Goal: Task Accomplishment & Management: Complete application form

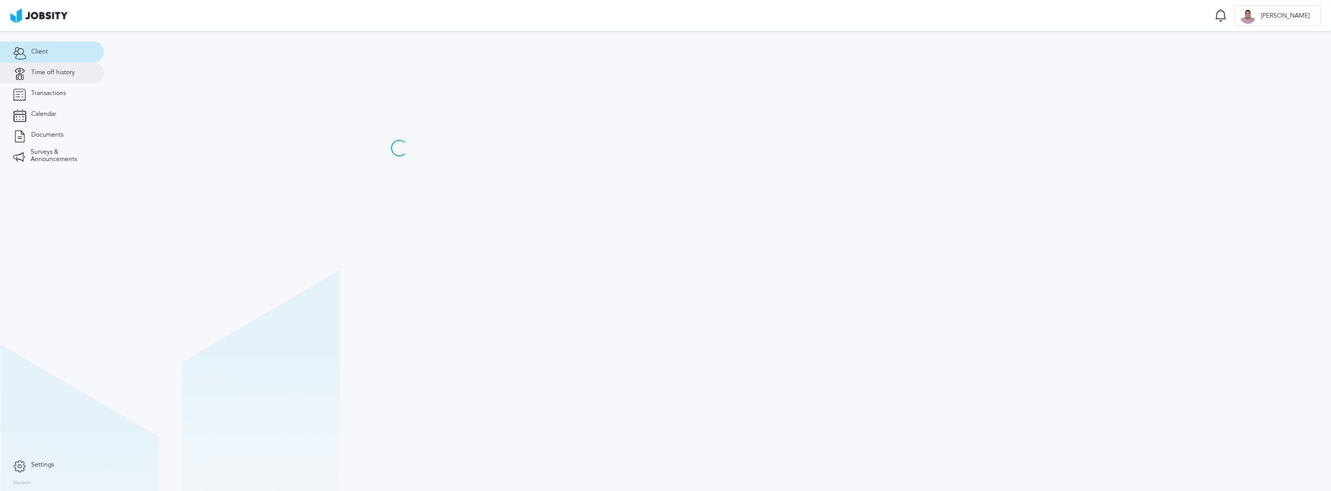
click at [79, 75] on link "Time off history" at bounding box center [52, 72] width 104 height 21
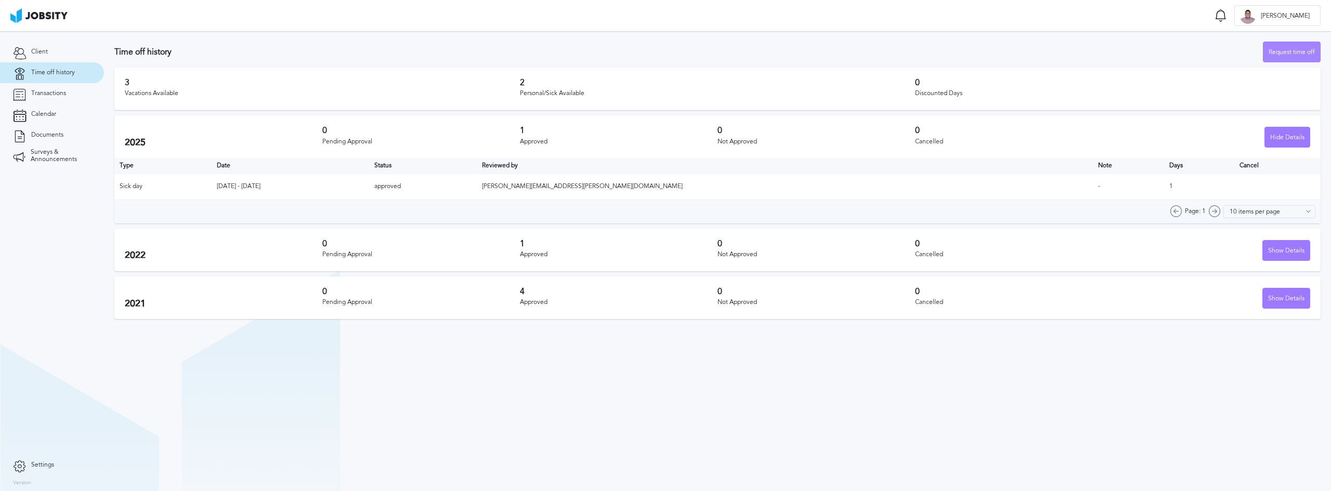
click at [1288, 46] on div "Request time off" at bounding box center [1291, 52] width 57 height 21
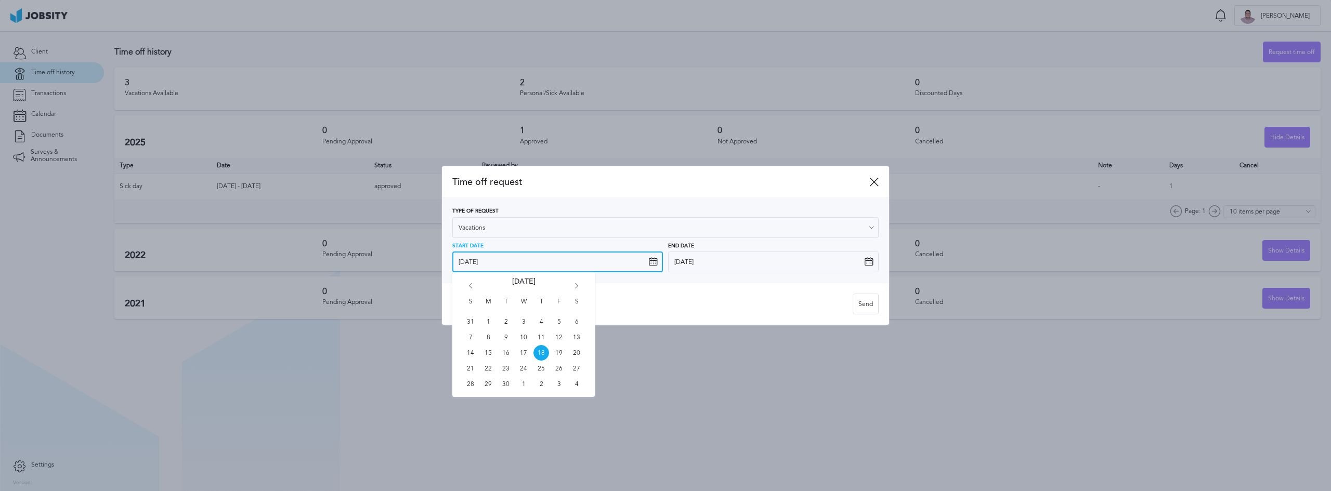
click at [597, 267] on input "[DATE]" at bounding box center [557, 262] width 210 height 21
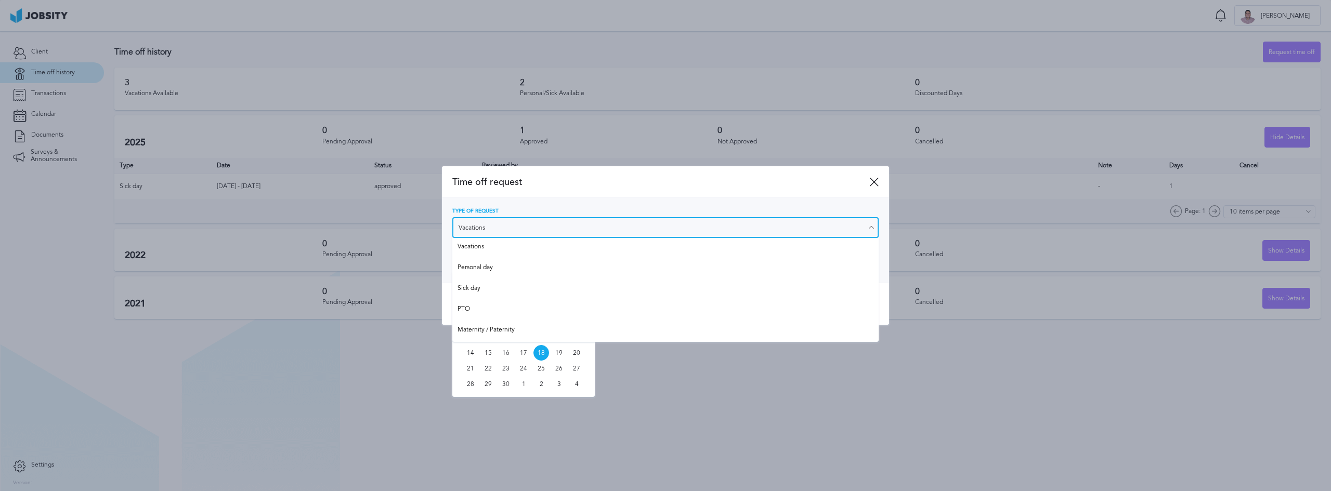
click at [681, 233] on input "Vacations" at bounding box center [665, 227] width 426 height 21
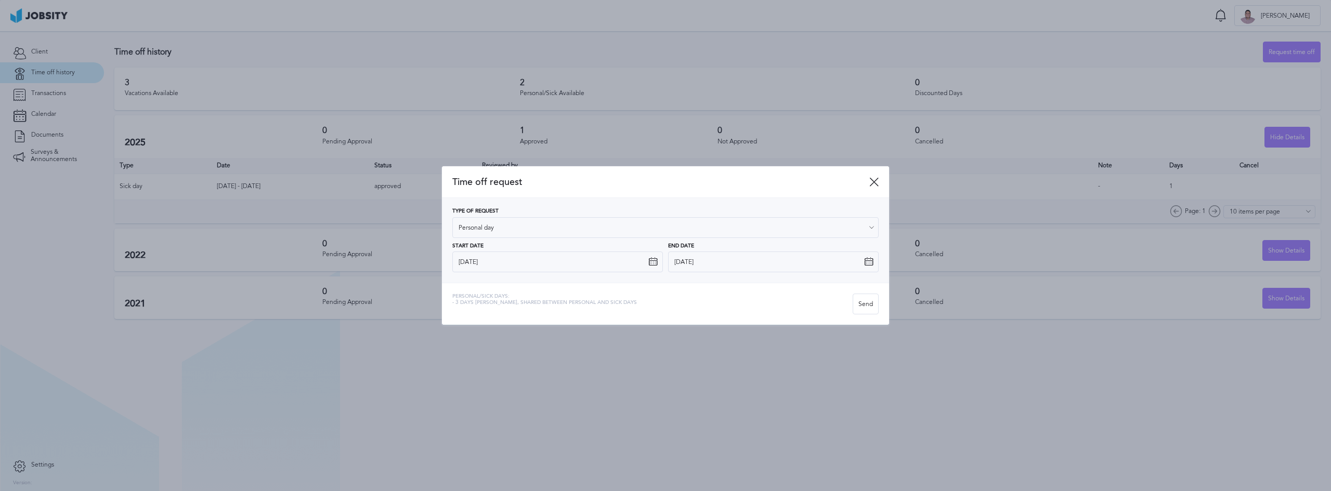
click at [529, 272] on div "Type of Request Personal day Vacations Personal day Sick day PTO Maternity / Pa…" at bounding box center [665, 240] width 426 height 64
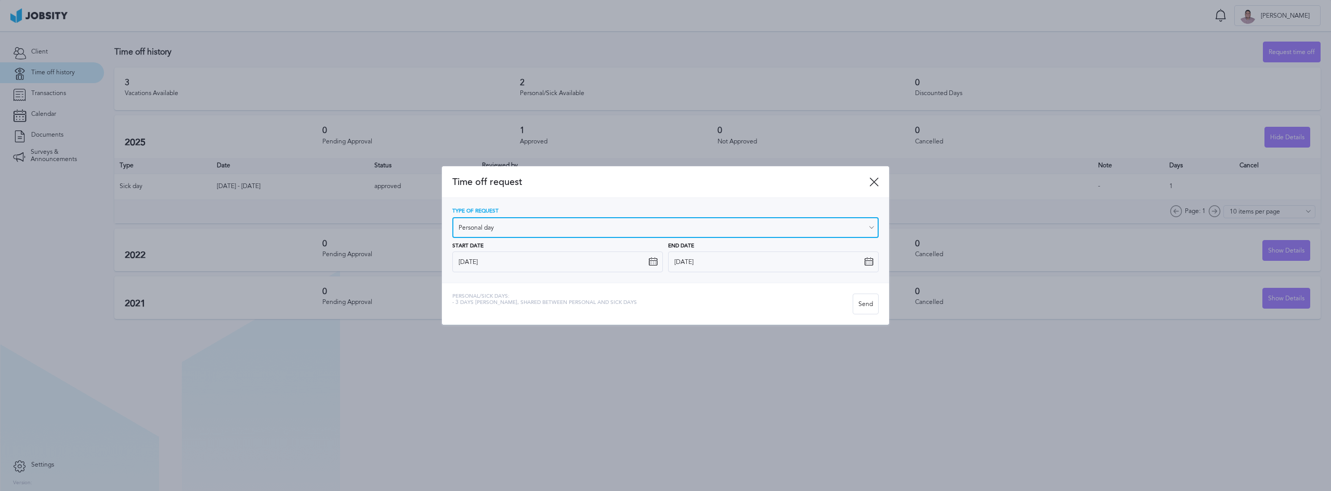
click at [616, 227] on input "Personal day" at bounding box center [665, 227] width 426 height 21
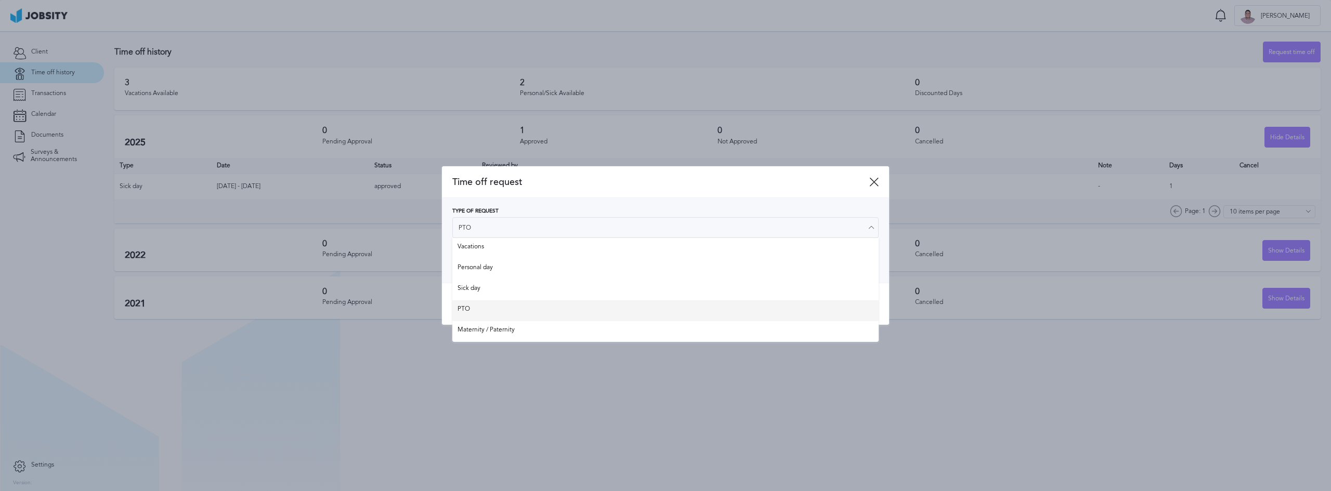
click at [531, 314] on div "Time off request Type of Request PTO Vacations Personal day Sick day PTO Matern…" at bounding box center [665, 245] width 447 height 159
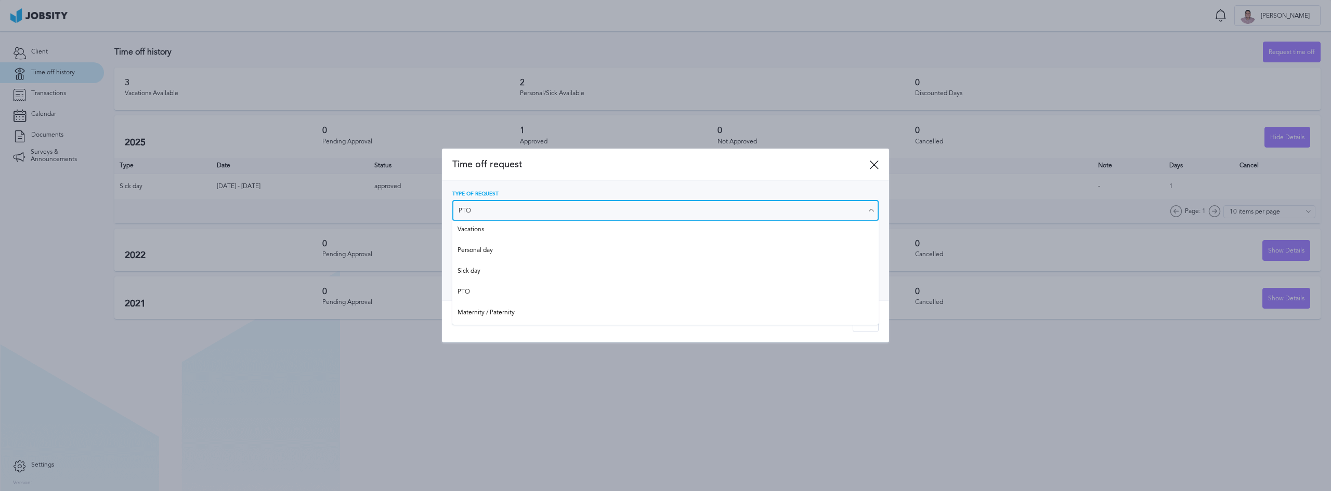
click at [596, 213] on input "PTO" at bounding box center [665, 210] width 426 height 21
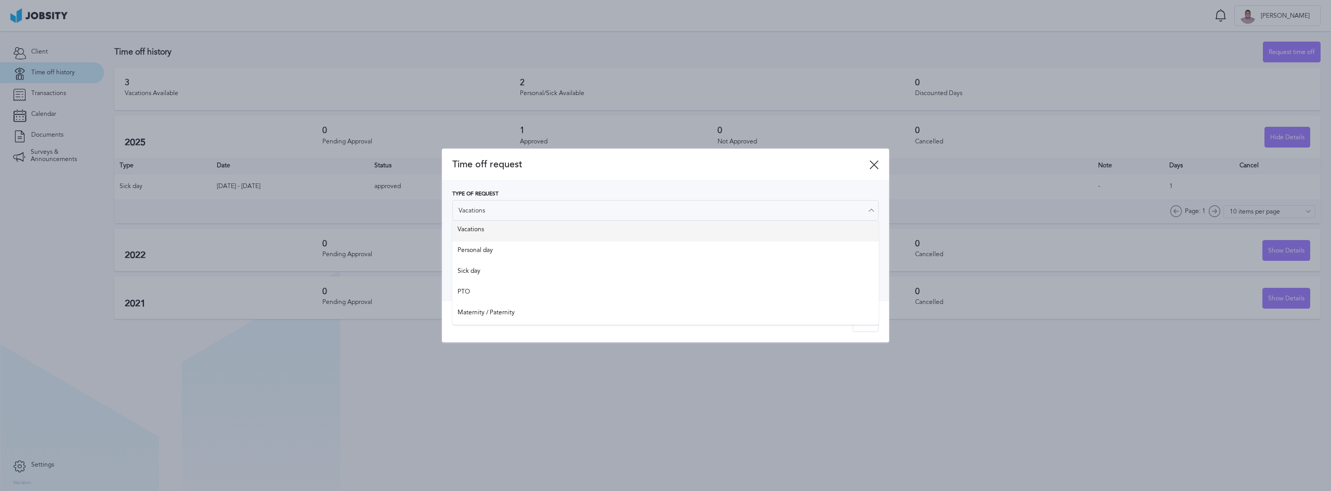
click at [529, 221] on div "Type of Request Vacations Vacations Personal day Sick day PTO Maternity / Pater…" at bounding box center [665, 206] width 426 height 30
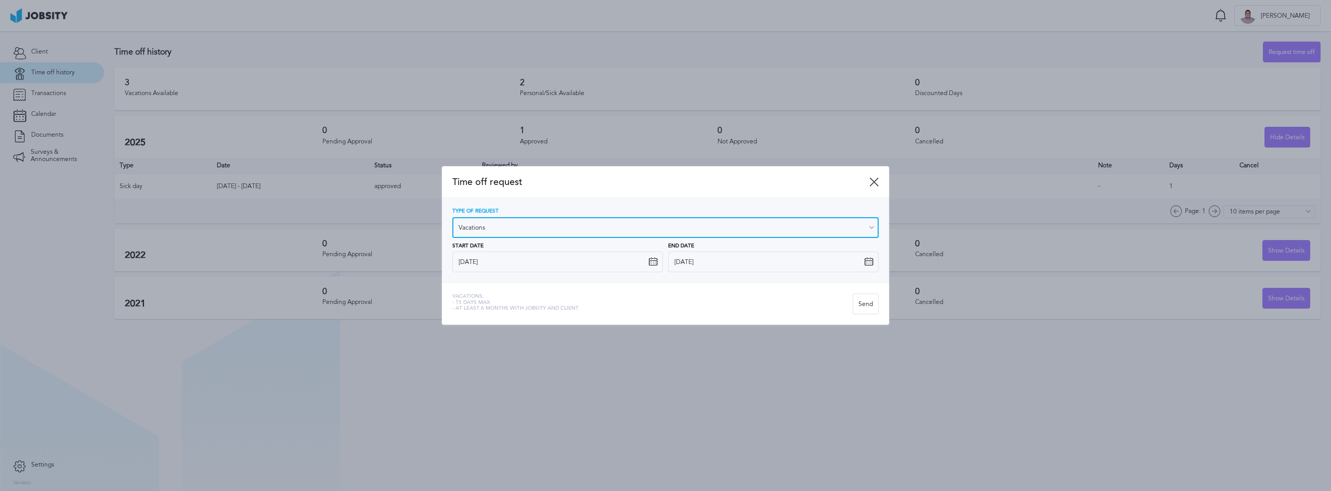
click at [536, 226] on input "Vacations" at bounding box center [665, 227] width 426 height 21
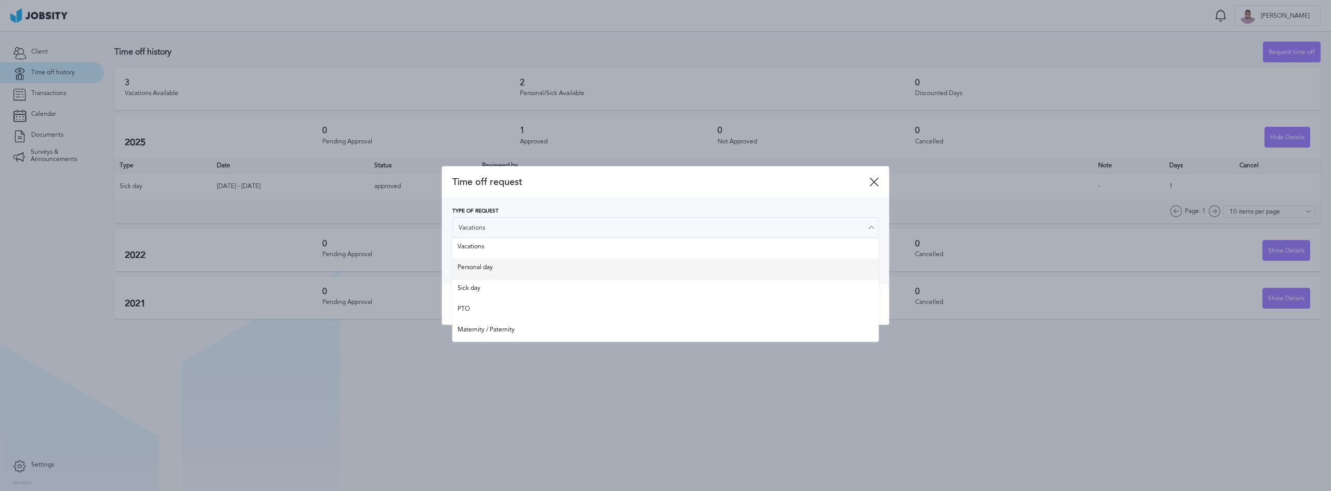
type input "Personal day"
click at [508, 270] on div "Type of Request Personal day Vacations Personal day Sick day PTO Maternity / Pa…" at bounding box center [665, 240] width 426 height 64
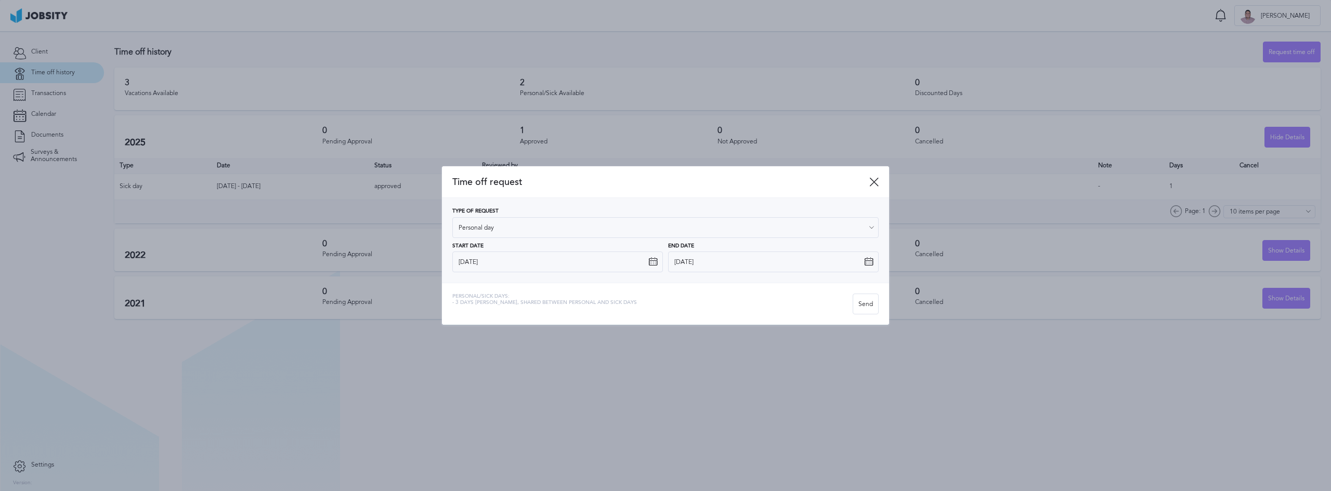
click at [652, 261] on icon at bounding box center [652, 261] width 9 height 9
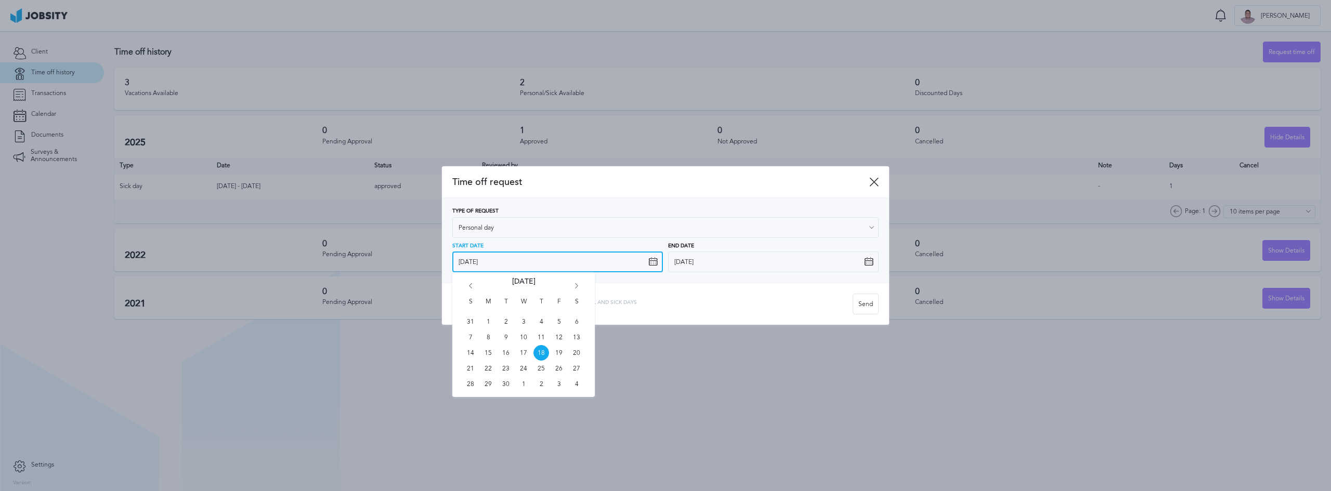
click at [635, 265] on input "[DATE]" at bounding box center [557, 262] width 210 height 21
click at [486, 383] on span "29" at bounding box center [488, 384] width 16 height 16
type input "[DATE]"
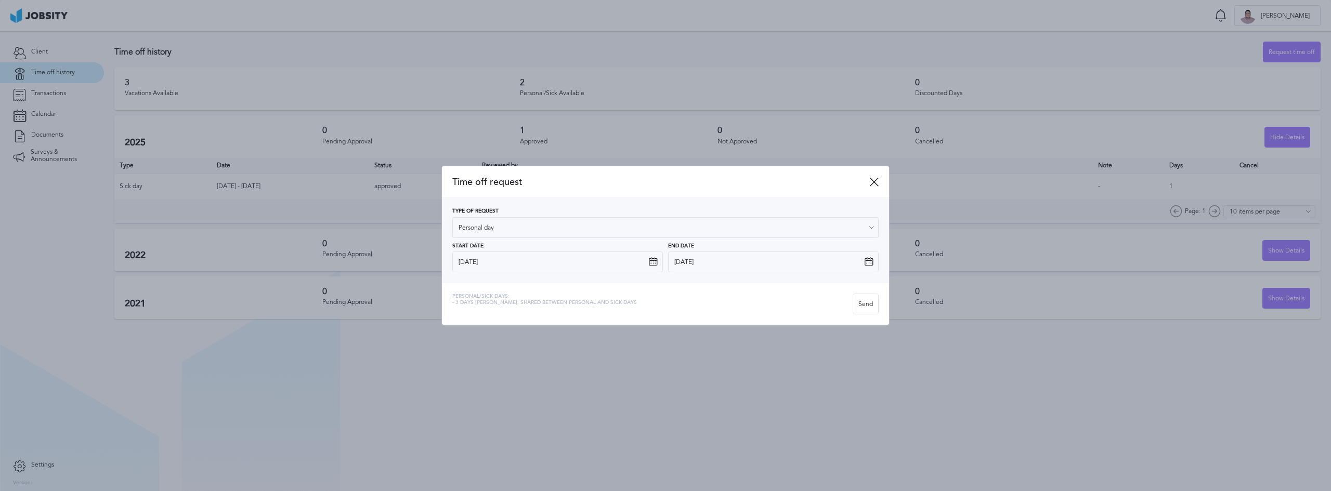
click at [865, 262] on icon at bounding box center [868, 261] width 9 height 9
click at [785, 262] on input "[DATE]" at bounding box center [773, 262] width 210 height 21
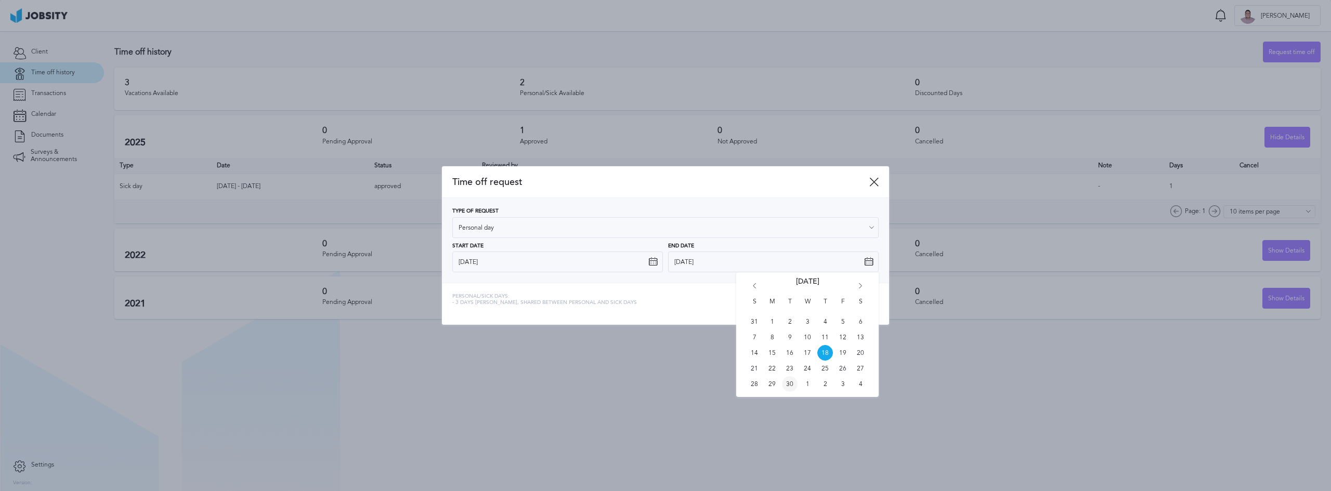
click at [787, 384] on span "30" at bounding box center [790, 384] width 16 height 16
type input "[DATE]"
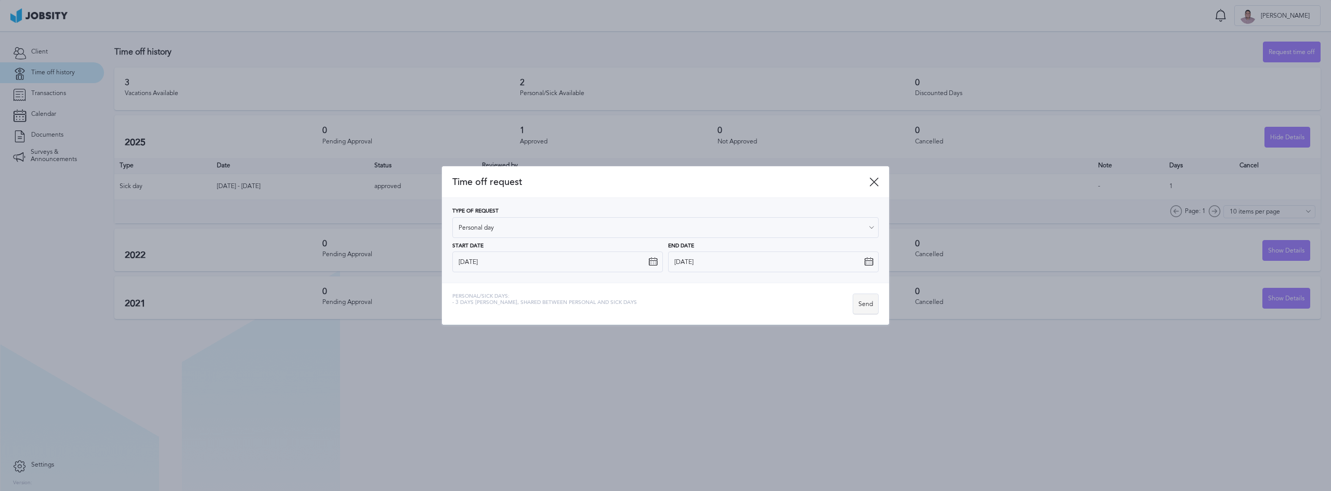
click at [870, 307] on div "Send" at bounding box center [865, 304] width 25 height 21
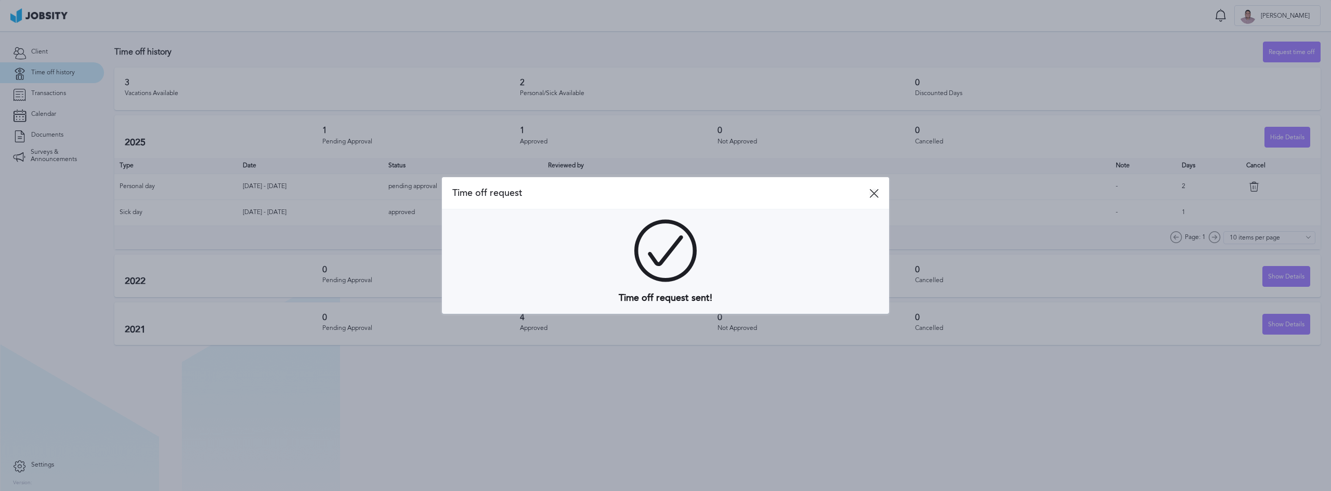
click at [874, 194] on icon at bounding box center [873, 193] width 9 height 9
